Goal: Find specific page/section: Find specific page/section

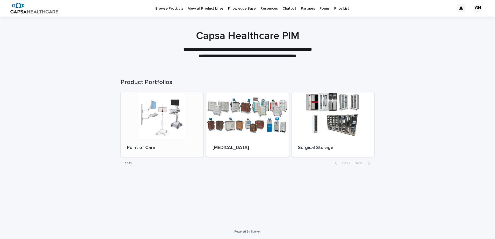
click at [159, 128] on div at bounding box center [162, 115] width 83 height 47
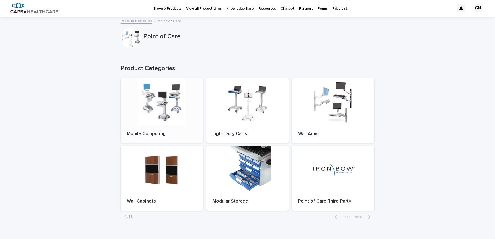
click at [162, 119] on div at bounding box center [162, 101] width 83 height 47
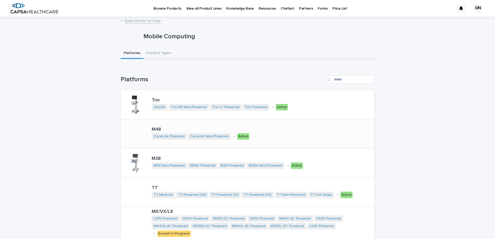
scroll to position [26, 0]
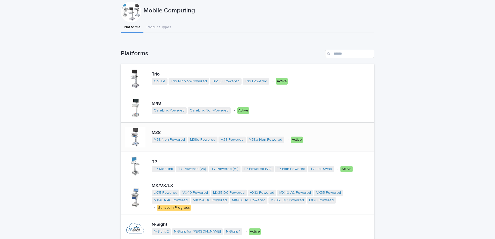
click at [191, 140] on link "M38e Powered" at bounding box center [202, 140] width 25 height 4
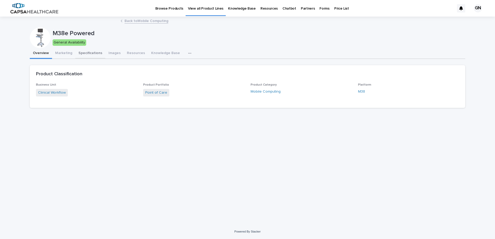
click at [81, 54] on button "Specifications" at bounding box center [90, 53] width 30 height 11
